Goal: Task Accomplishment & Management: Use online tool/utility

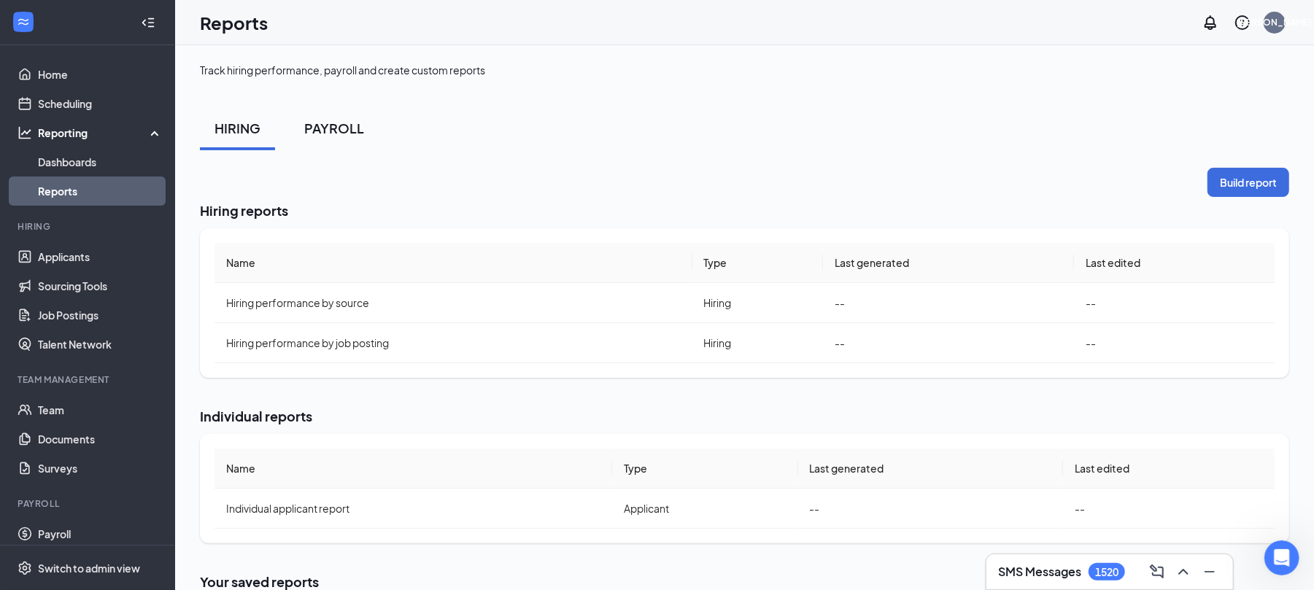
click at [334, 129] on div "PAYROLL" at bounding box center [334, 128] width 60 height 18
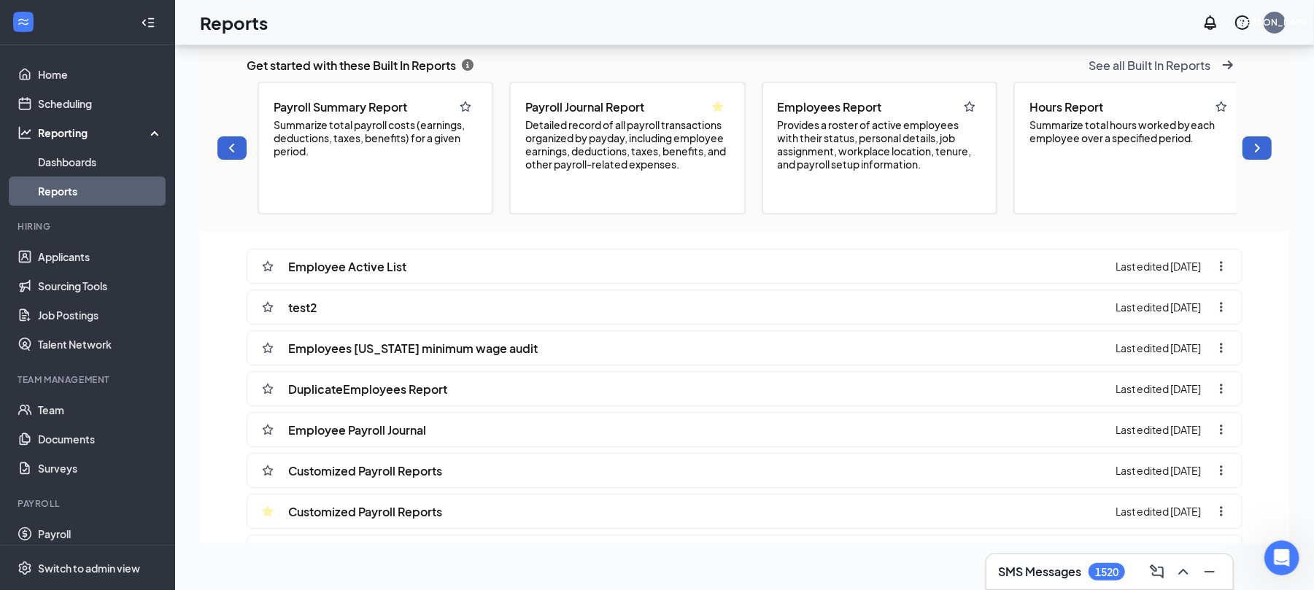
scroll to position [692, 1089]
click at [355, 487] on div "Customized Payroll Reports" at bounding box center [347, 471] width 189 height 34
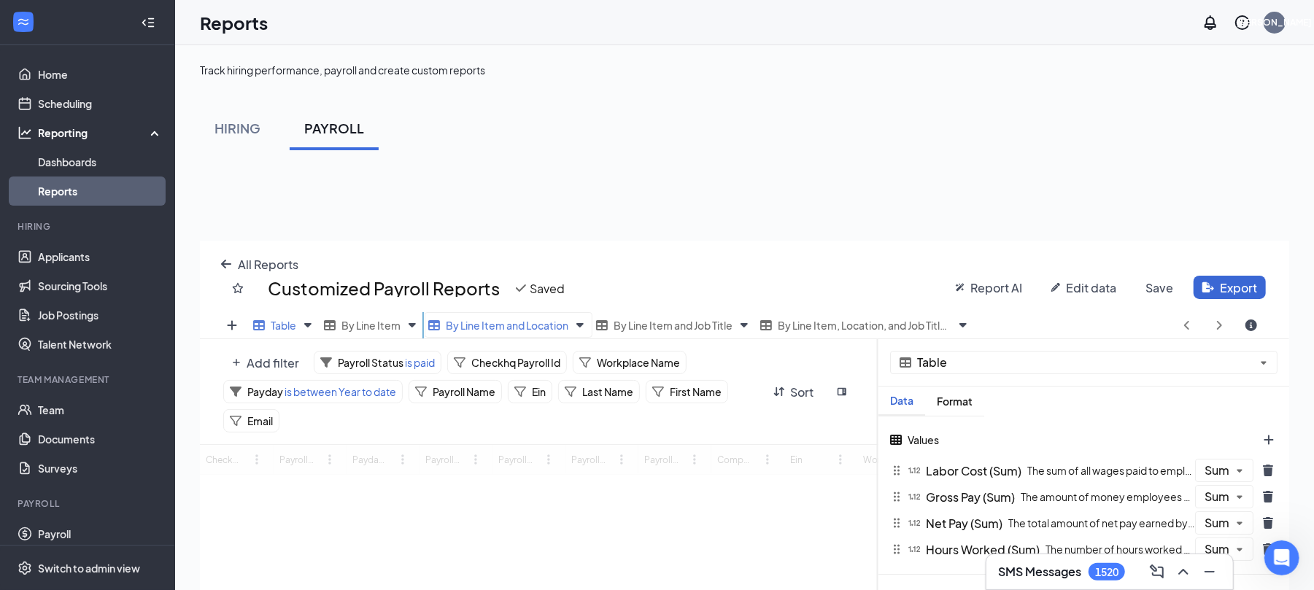
click at [491, 324] on span "By Line Item and Location" at bounding box center [507, 325] width 123 height 13
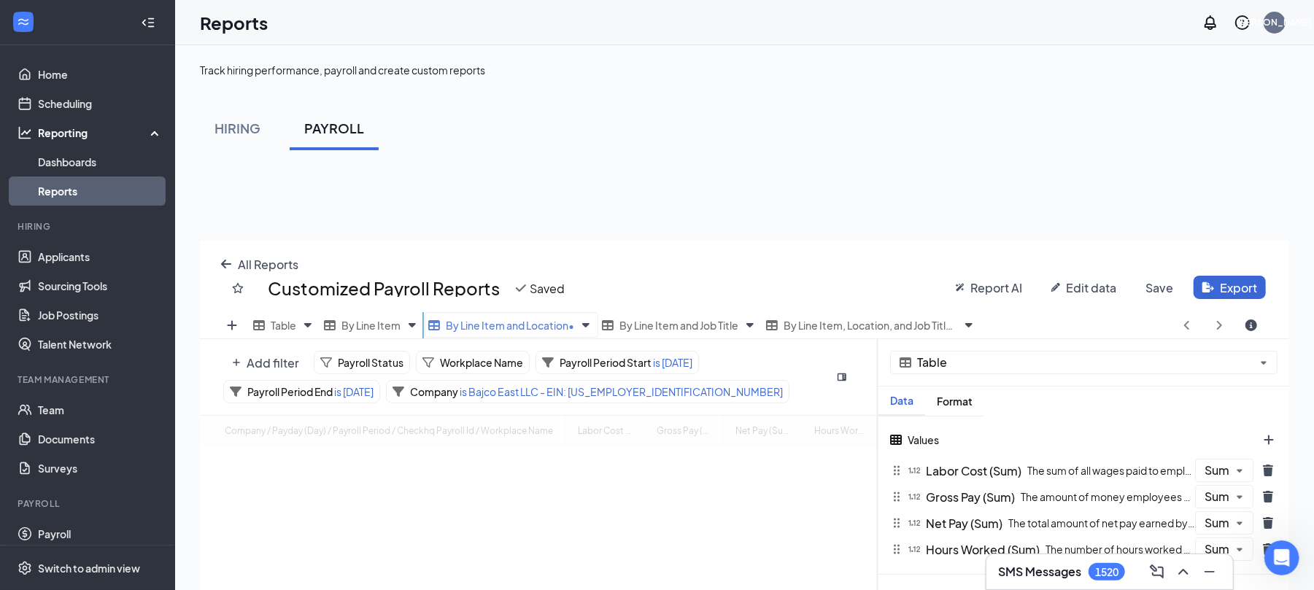
click at [491, 324] on span "By Line Item and Location •" at bounding box center [510, 325] width 128 height 13
click at [698, 377] on div "Add filter Payroll Status Workplace Name Payroll Period Start is [DATE] Payroll…" at bounding box center [523, 377] width 600 height 53
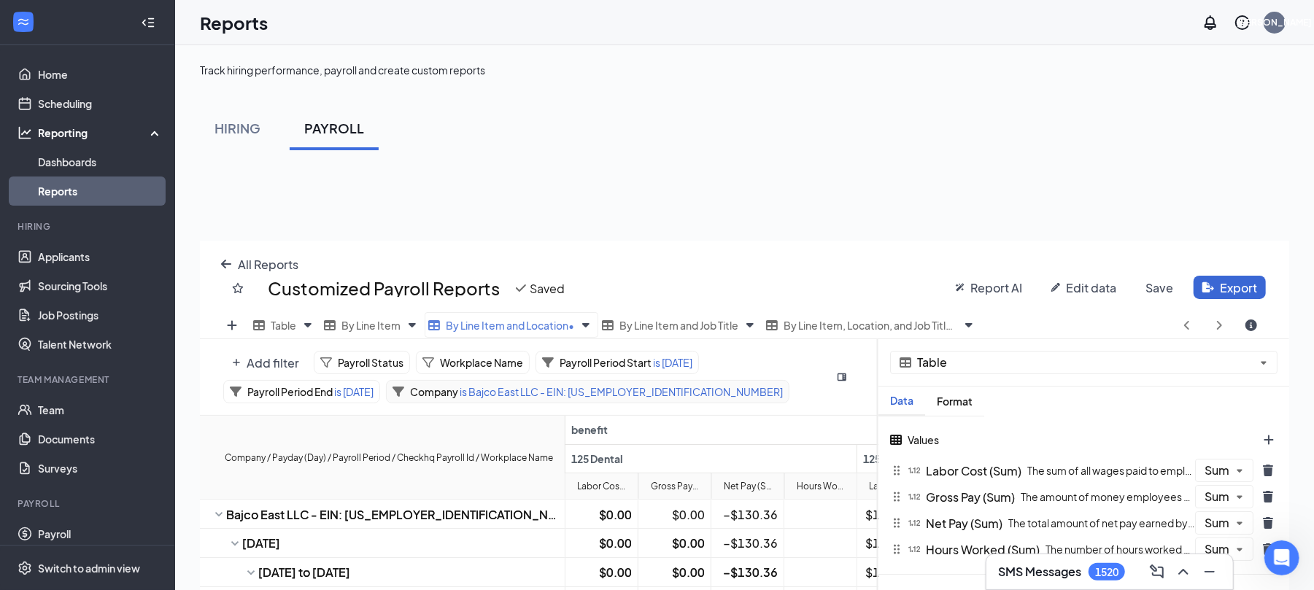
click at [566, 388] on span "is Bajco East LLC - EIN: [US_EMPLOYER_IDENTIFICATION_NUMBER]" at bounding box center [620, 391] width 325 height 13
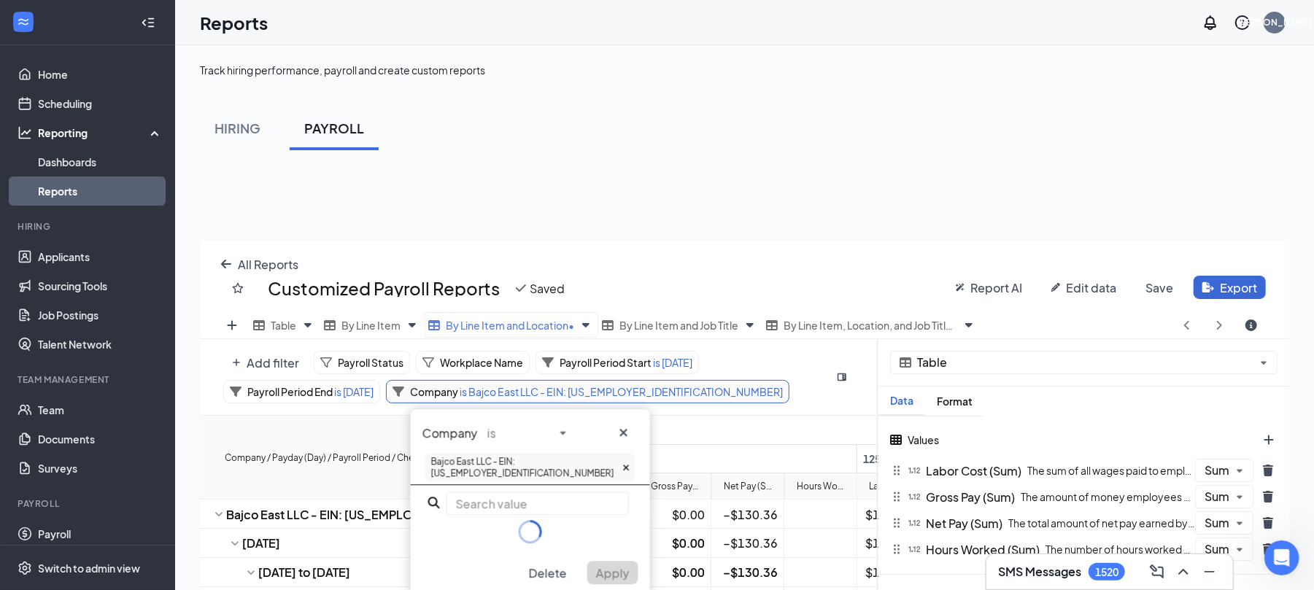
click at [566, 388] on span "is Bajco East LLC - EIN: [US_EMPLOYER_IDENTIFICATION_NUMBER]" at bounding box center [620, 391] width 325 height 13
click at [623, 464] on icon at bounding box center [626, 467] width 7 height 9
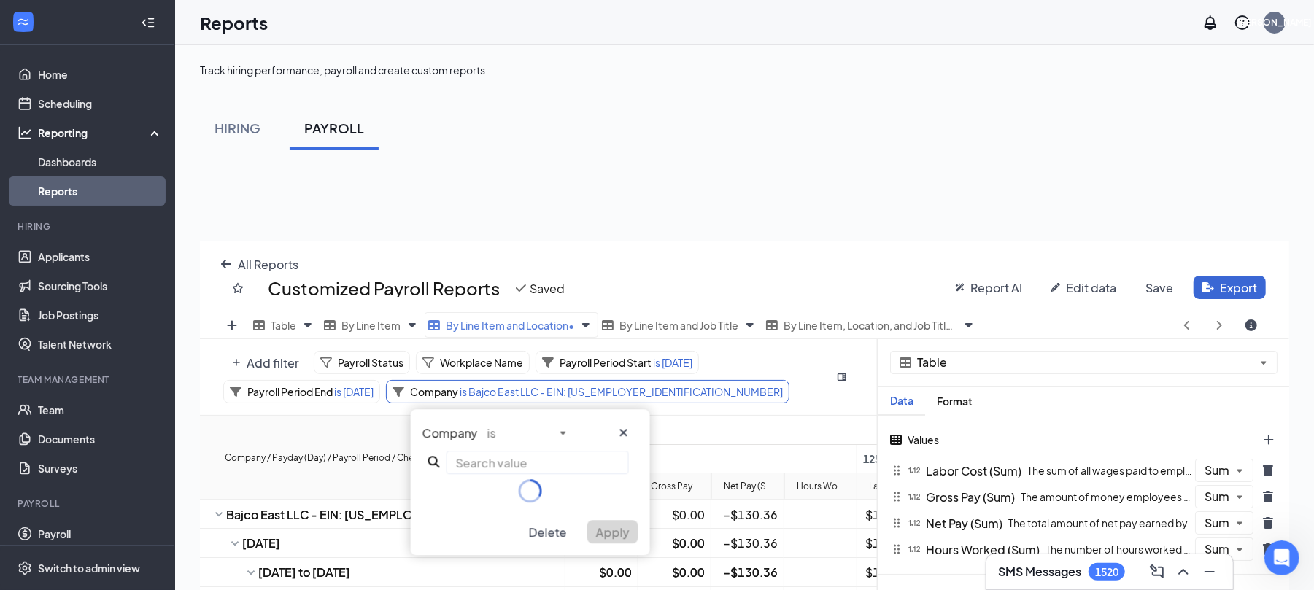
click at [508, 460] on input "text" at bounding box center [537, 462] width 182 height 23
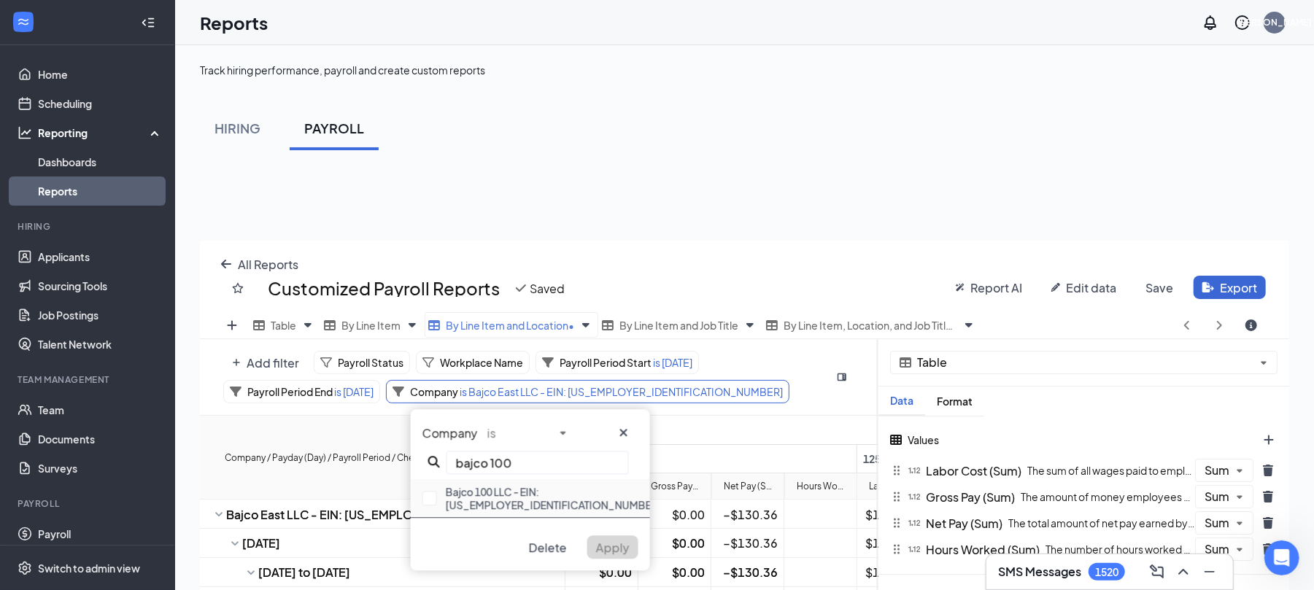
type input "bajco 100"
click at [490, 492] on div "Bajco 100 LLC - EIN: [US_EMPLOYER_IDENTIFICATION_NUMBER]" at bounding box center [530, 498] width 239 height 39
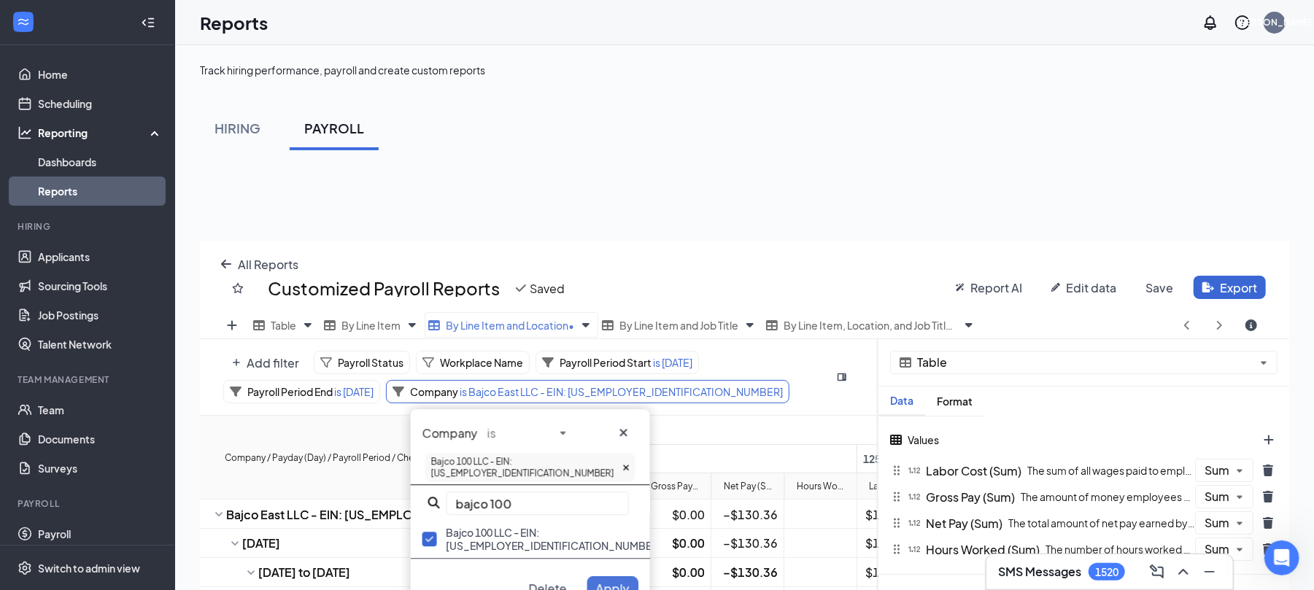
click at [611, 581] on span "Apply" at bounding box center [613, 588] width 34 height 15
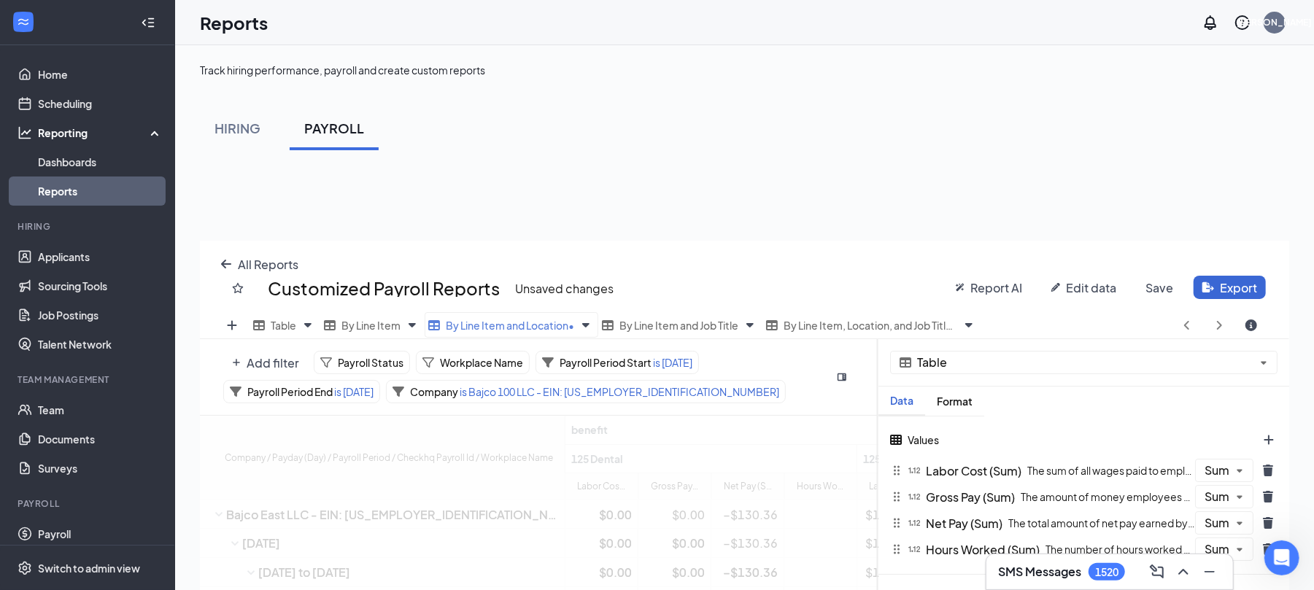
click at [683, 360] on span "is [DATE]" at bounding box center [671, 362] width 41 height 13
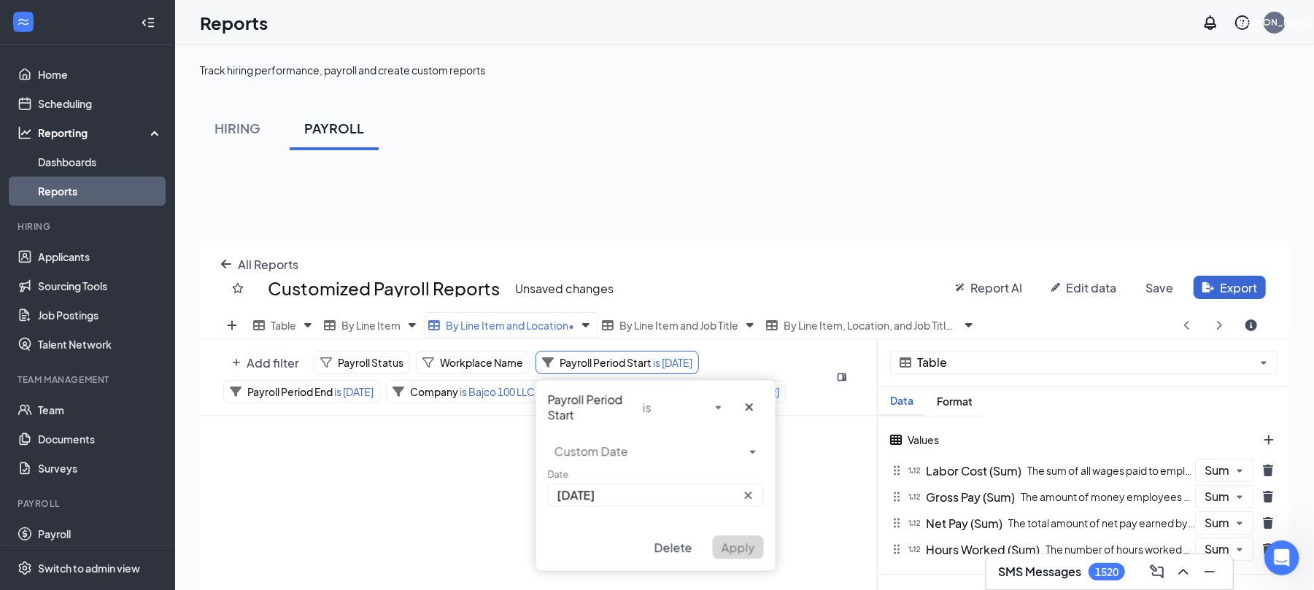
click at [632, 494] on input "[DATE]" at bounding box center [656, 494] width 216 height 23
click at [710, 524] on button "Next Month" at bounding box center [711, 527] width 10 height 10
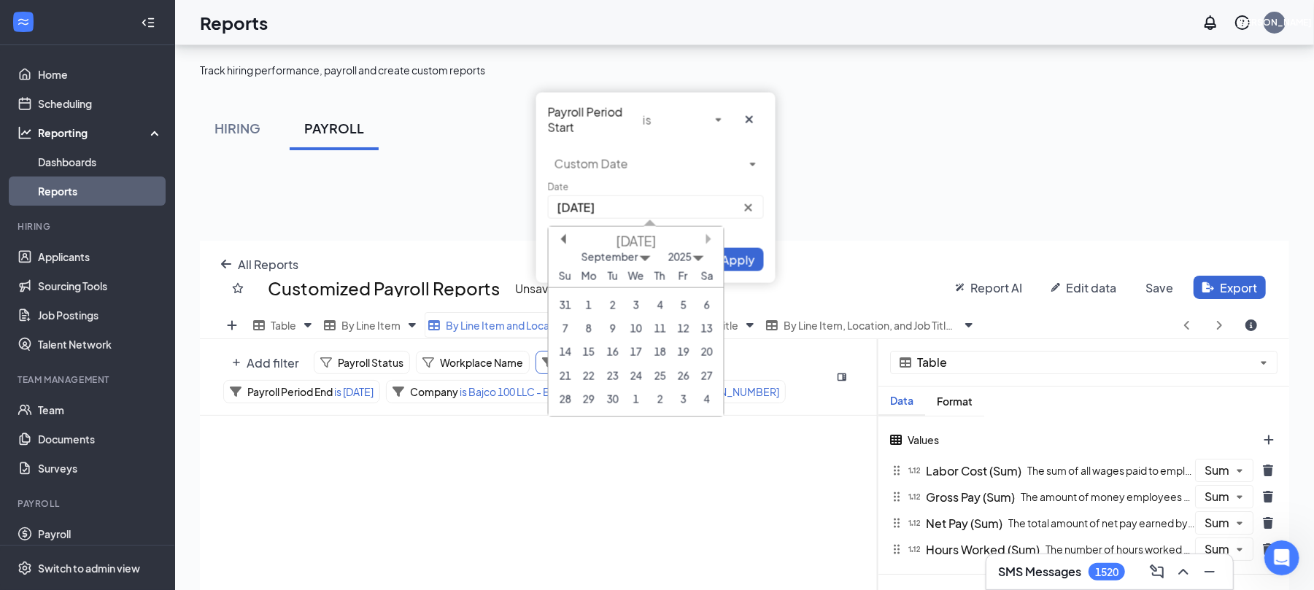
scroll to position [287, 0]
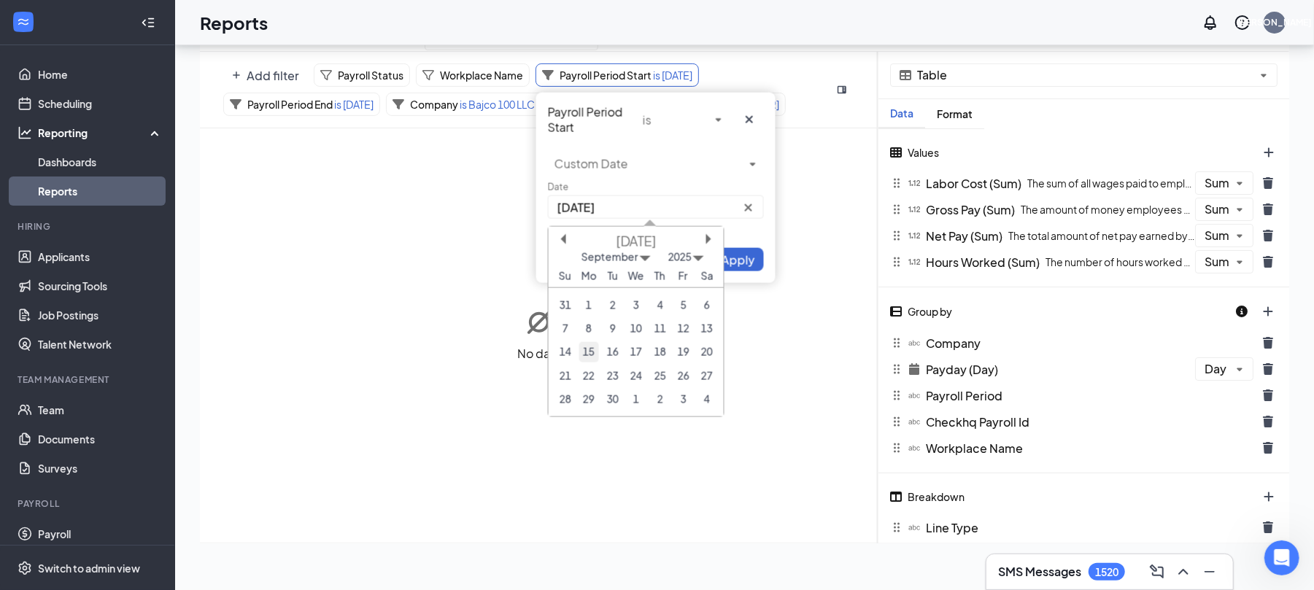
click at [586, 348] on div "15" at bounding box center [588, 352] width 20 height 20
type input "[DATE]"
click at [738, 264] on span "Apply" at bounding box center [738, 259] width 34 height 15
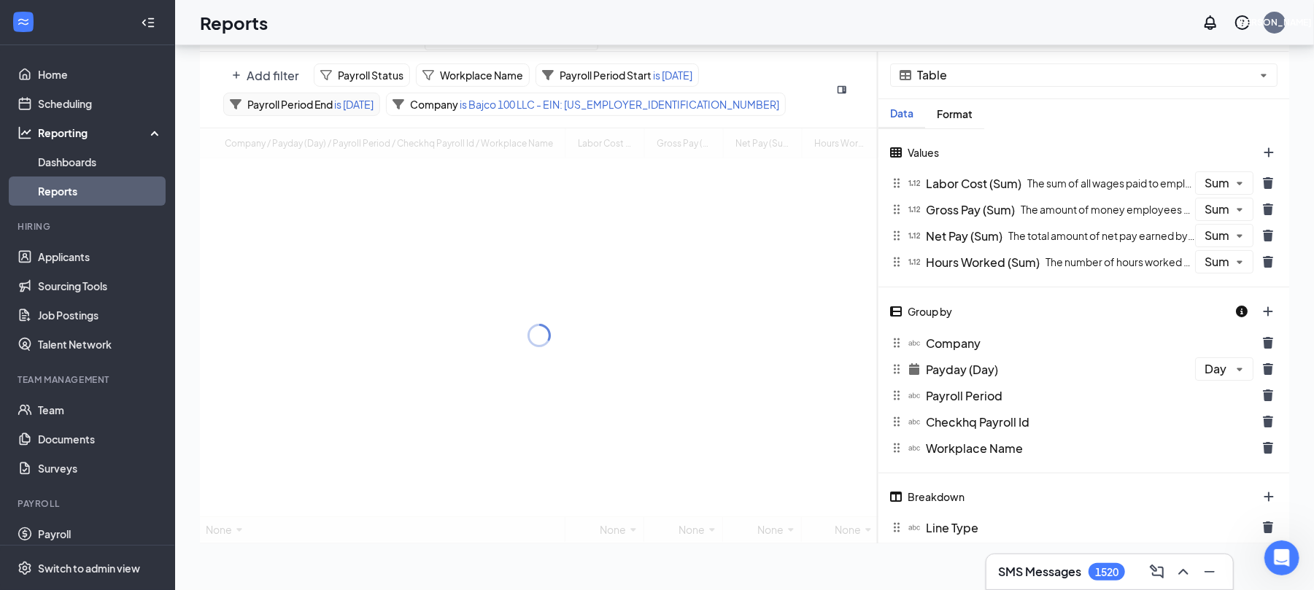
click at [357, 99] on span "is [DATE]" at bounding box center [353, 104] width 41 height 13
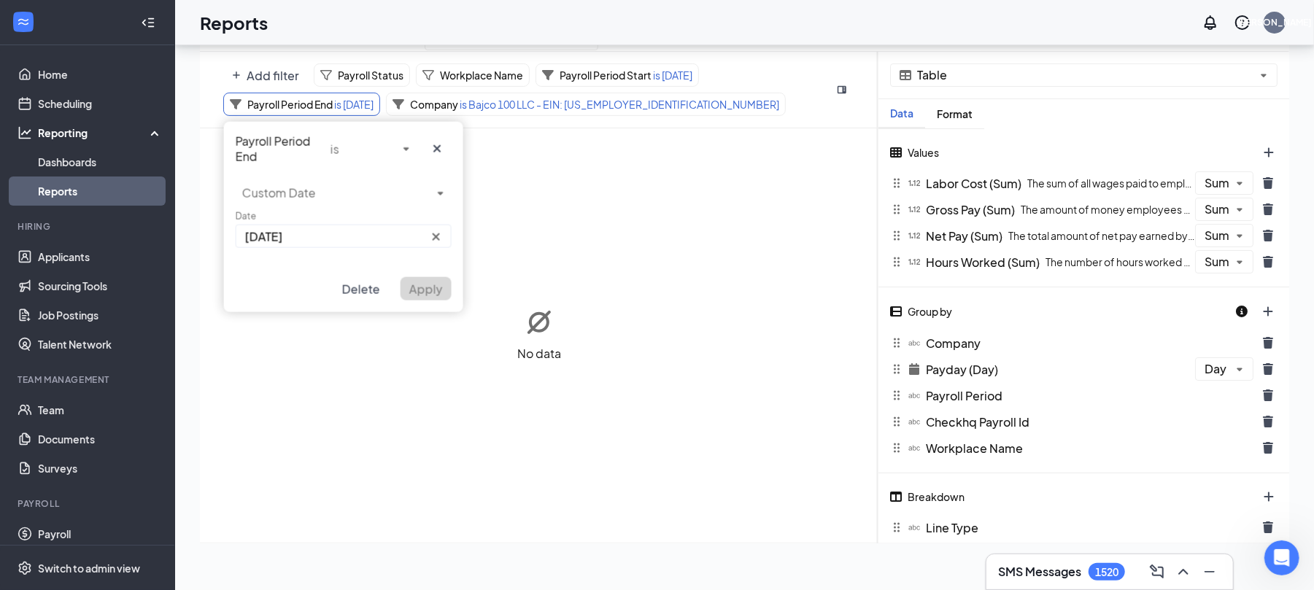
click at [357, 241] on input "[DATE]" at bounding box center [344, 236] width 216 height 23
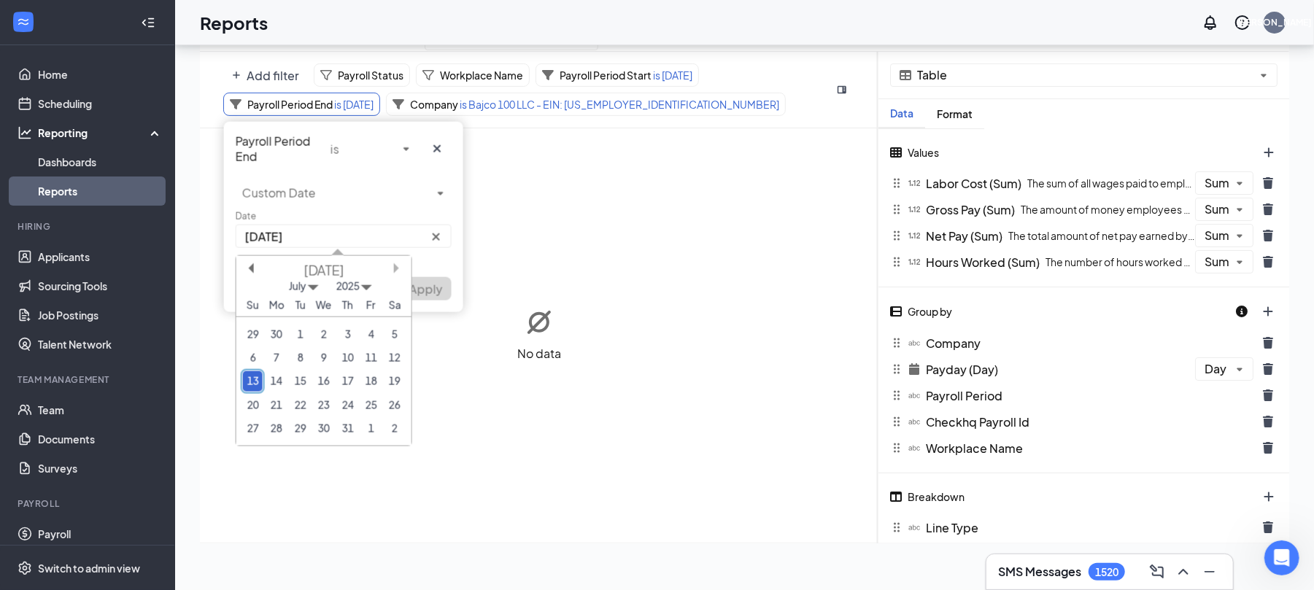
click at [398, 263] on button "Next Month" at bounding box center [399, 268] width 10 height 10
click at [252, 423] on div "28" at bounding box center [253, 429] width 20 height 20
type input "[DATE]"
click at [423, 284] on span "Apply" at bounding box center [426, 288] width 34 height 15
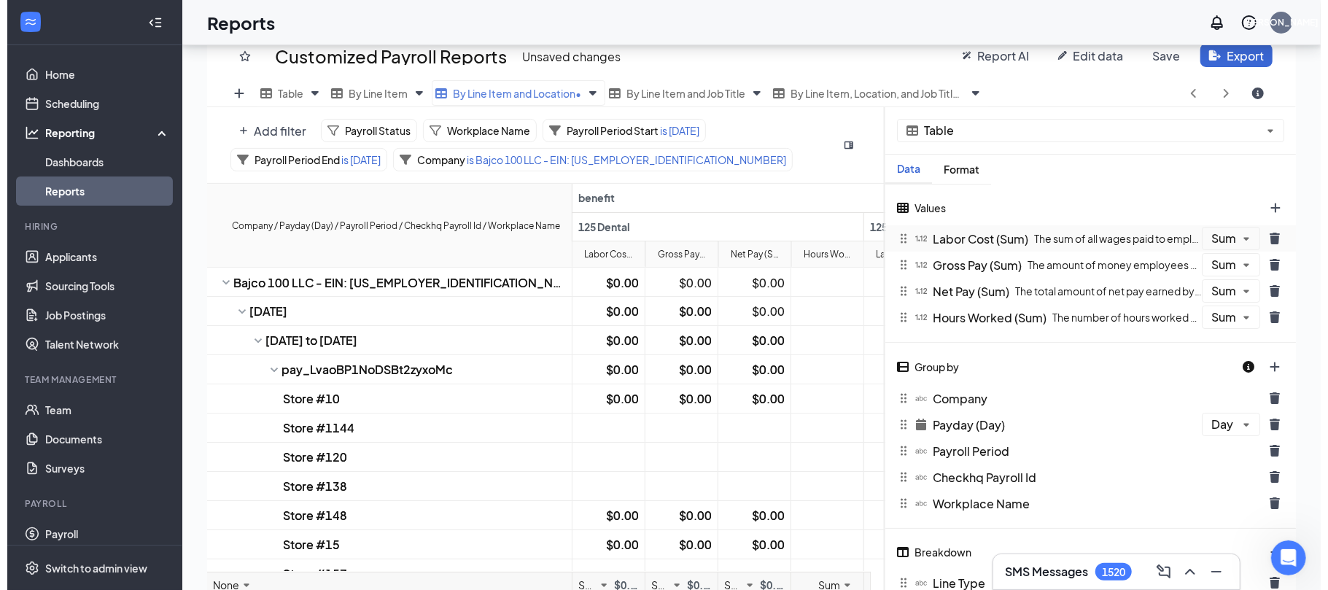
scroll to position [28, 0]
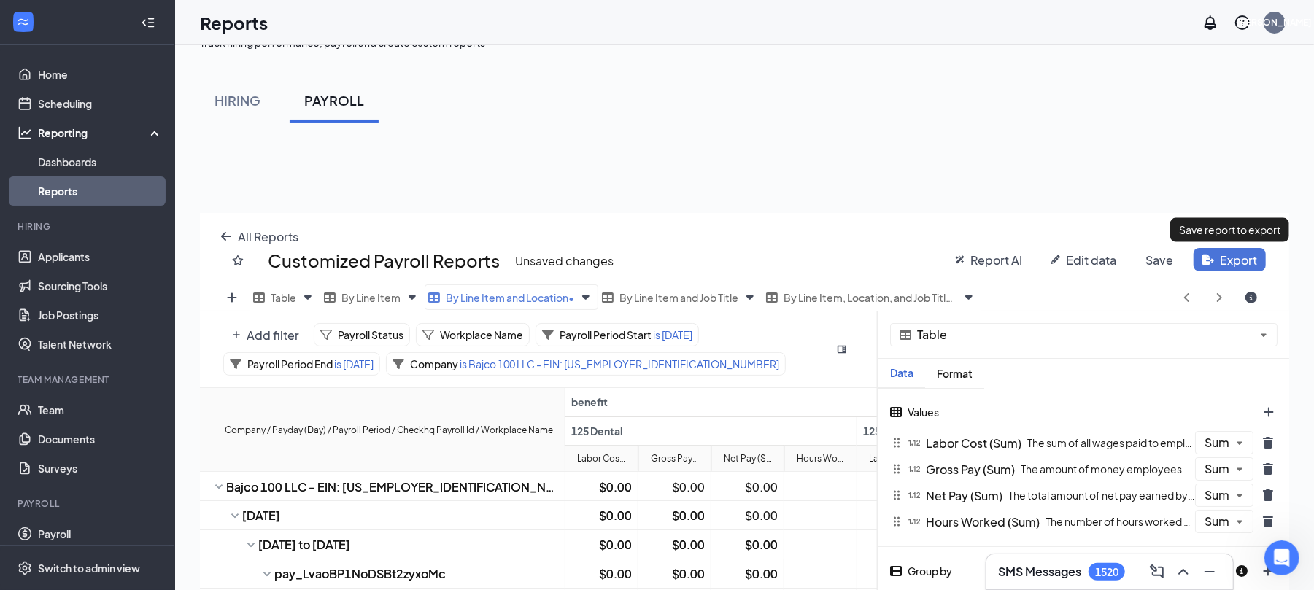
click at [1223, 258] on button "Export" at bounding box center [1229, 259] width 72 height 23
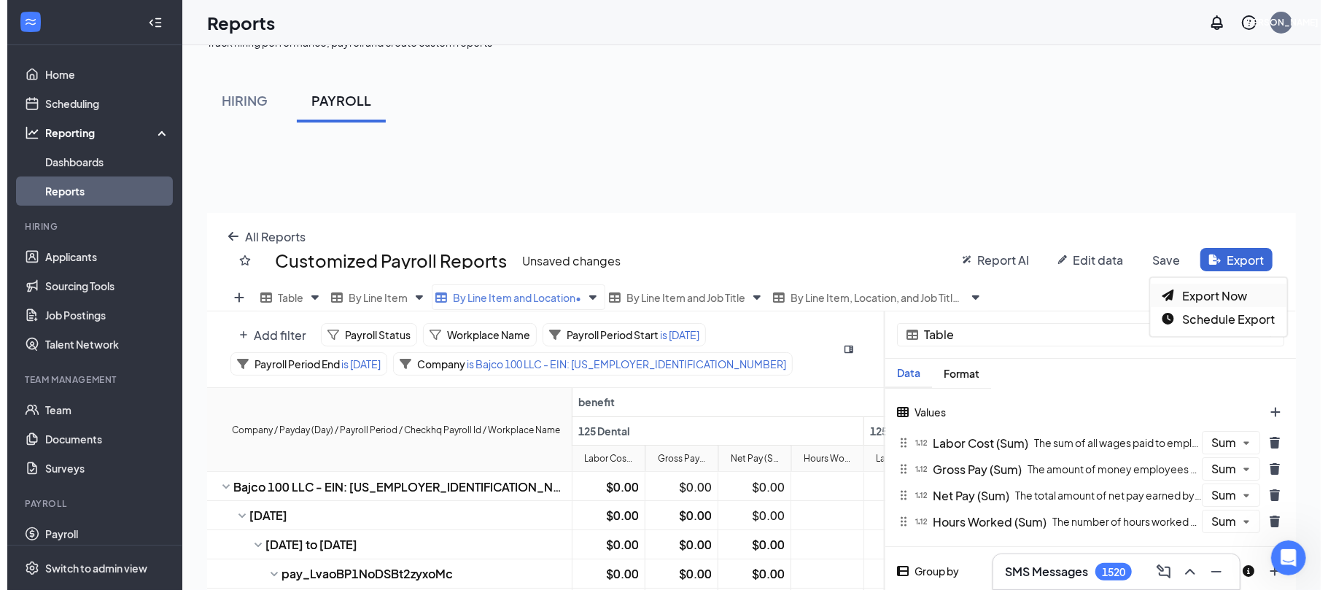
scroll to position [491, 1104]
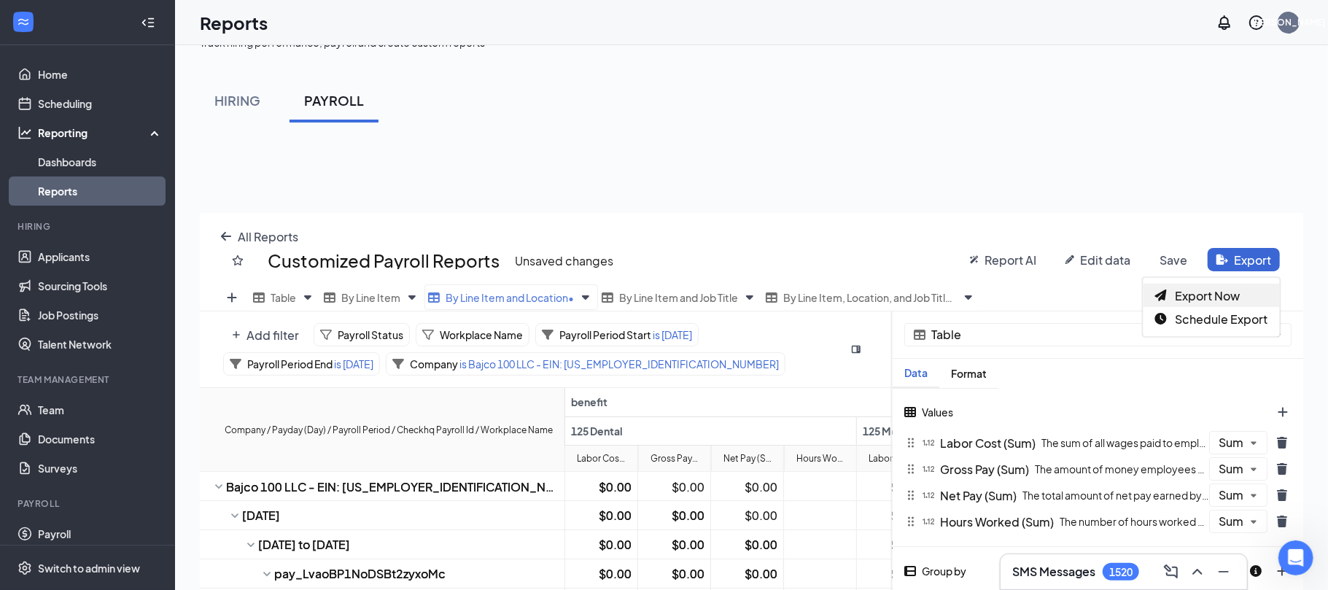
click at [1194, 301] on span "Export Now" at bounding box center [1208, 295] width 65 height 15
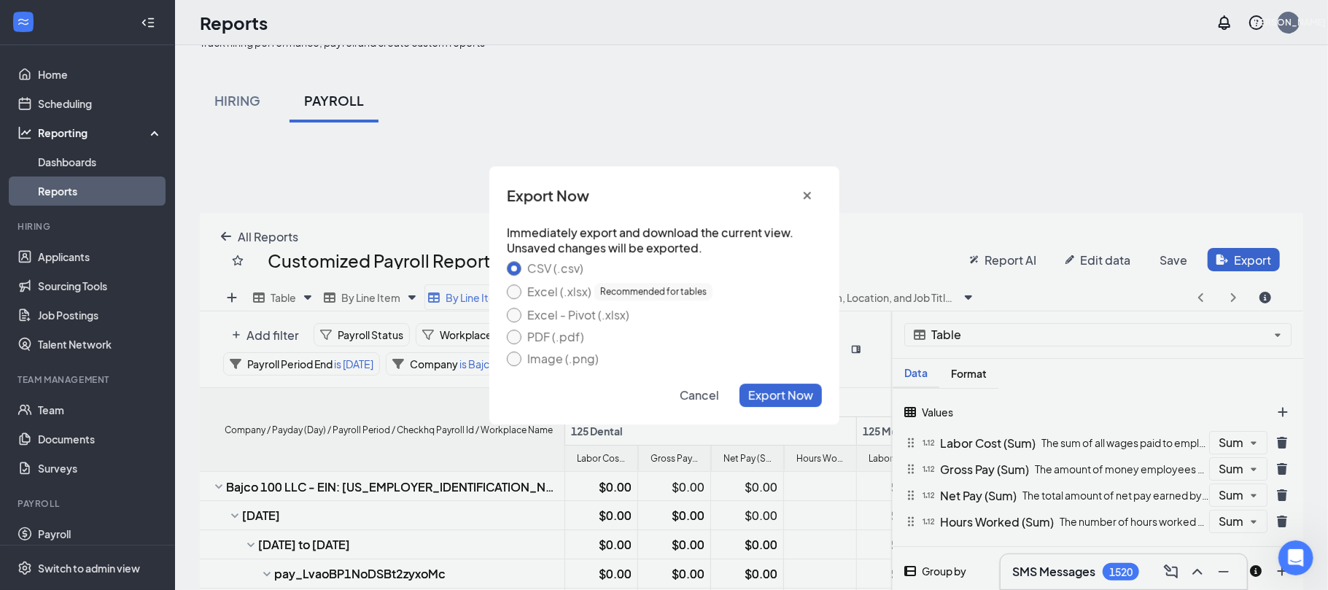
click at [560, 293] on div "Excel (.xlsx) Recommended for tables" at bounding box center [619, 292] width 185 height 18
click at [522, 293] on button "Excel (.xlsx) Recommended for tables" at bounding box center [514, 291] width 15 height 15
click at [766, 401] on span "Export Now" at bounding box center [780, 394] width 65 height 15
